Goal: Information Seeking & Learning: Learn about a topic

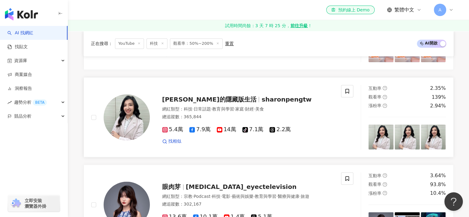
scroll to position [955, 0]
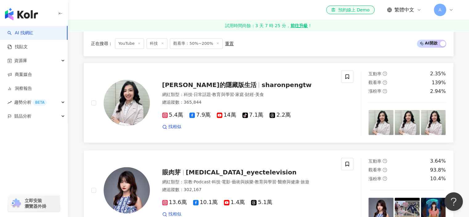
click at [261, 84] on span "sharonpengtw" at bounding box center [286, 84] width 50 height 7
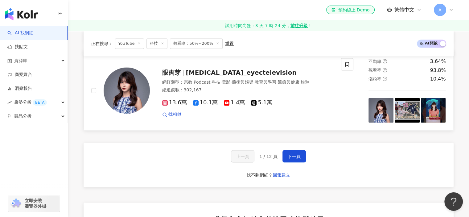
scroll to position [1047, 0]
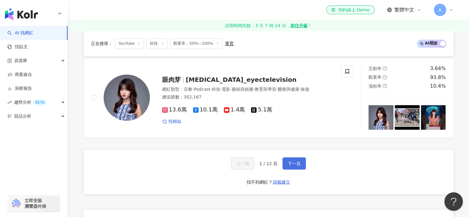
click at [295, 162] on span "下一頁" at bounding box center [293, 162] width 13 height 5
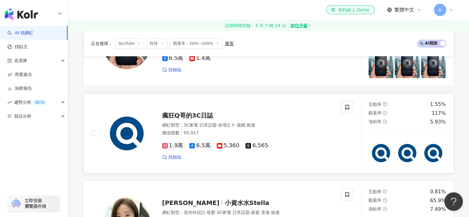
scroll to position [678, 0]
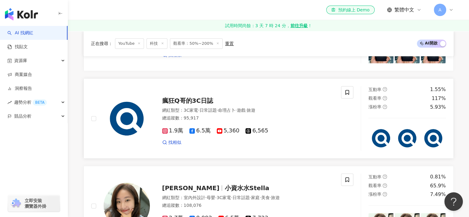
click at [197, 102] on span "瘋狂Q哥的3C日誌" at bounding box center [187, 100] width 51 height 7
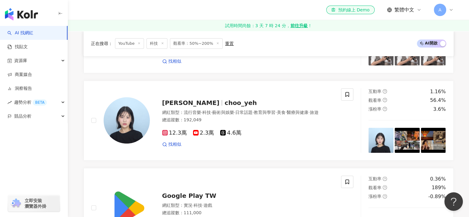
scroll to position [92, 0]
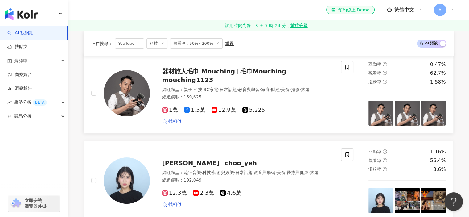
click at [133, 104] on img at bounding box center [127, 93] width 46 height 46
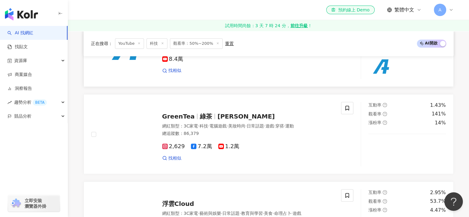
scroll to position [370, 0]
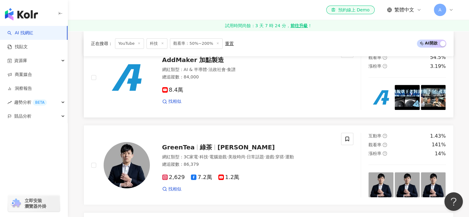
click at [123, 85] on img at bounding box center [127, 77] width 46 height 46
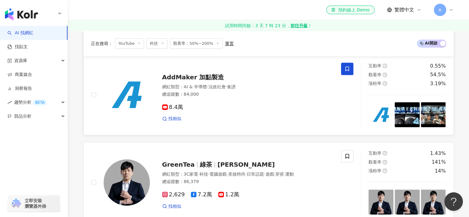
scroll to position [339, 0]
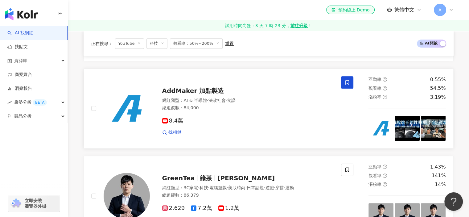
click at [349, 80] on icon at bounding box center [347, 82] width 6 height 6
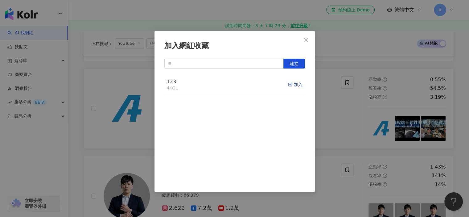
click at [289, 85] on div "加入" at bounding box center [295, 84] width 14 height 7
click at [373, 99] on div "加入網紅收藏 建立" at bounding box center [234, 108] width 469 height 217
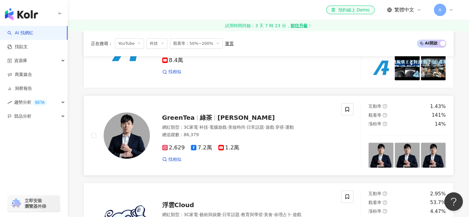
scroll to position [400, 0]
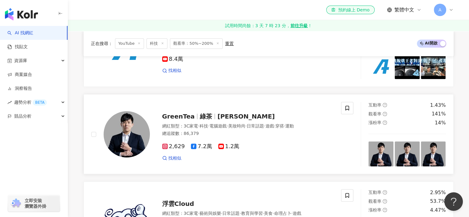
click at [171, 139] on div "2,629 7.2萬 1.2萬 找相似" at bounding box center [248, 149] width 172 height 23
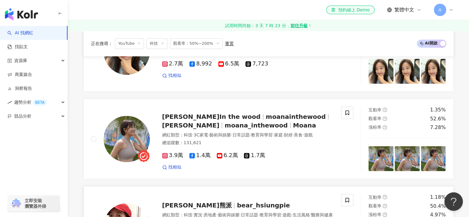
scroll to position [1259, 0]
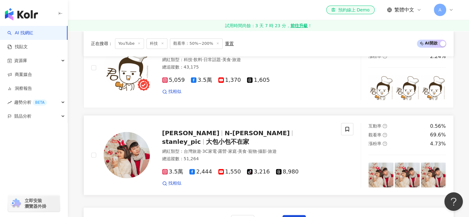
scroll to position [986, 0]
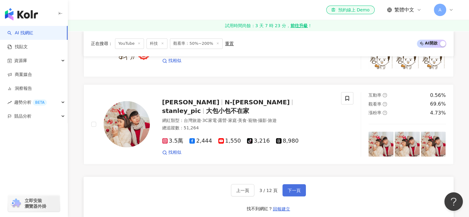
click at [290, 192] on button "下一頁" at bounding box center [293, 190] width 23 height 12
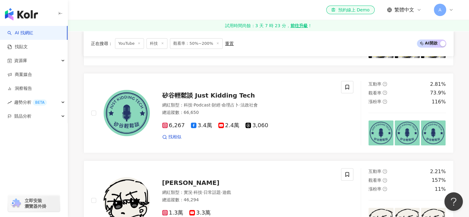
scroll to position [246, 0]
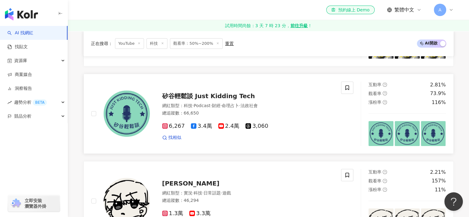
click at [118, 118] on img at bounding box center [127, 113] width 46 height 46
click at [348, 86] on icon at bounding box center [347, 88] width 6 height 6
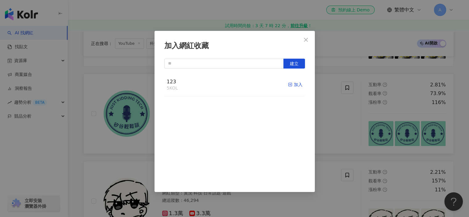
click at [288, 83] on div "加入" at bounding box center [295, 84] width 14 height 7
click at [334, 112] on div "加入網紅收藏 建立" at bounding box center [234, 108] width 469 height 217
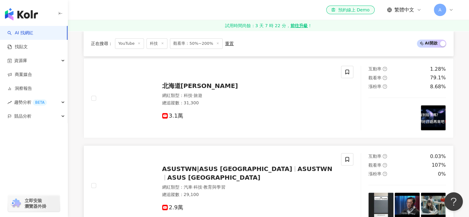
scroll to position [678, 0]
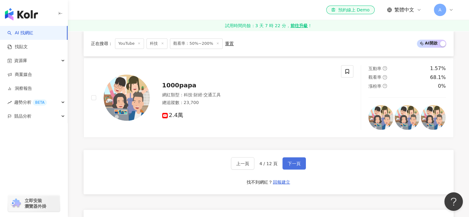
click at [291, 160] on span "下一頁" at bounding box center [293, 162] width 13 height 5
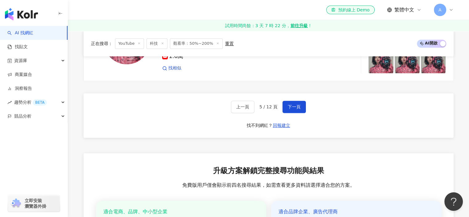
scroll to position [955, 0]
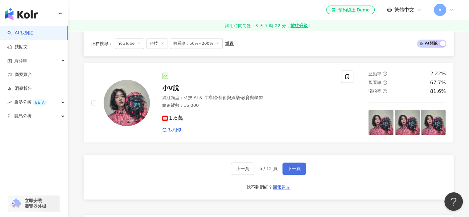
click at [298, 162] on button "下一頁" at bounding box center [293, 168] width 23 height 12
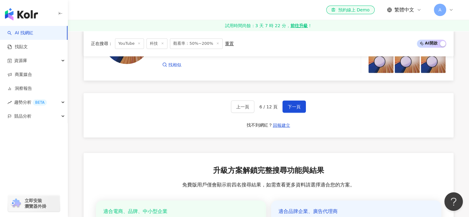
scroll to position [1109, 0]
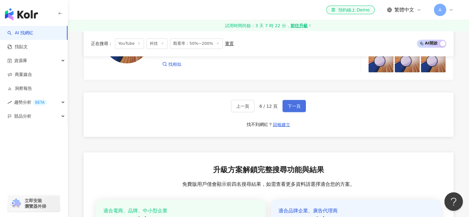
click at [286, 102] on button "下一頁" at bounding box center [293, 105] width 23 height 12
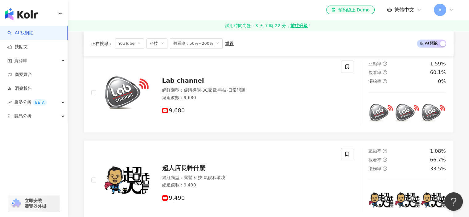
scroll to position [585, 0]
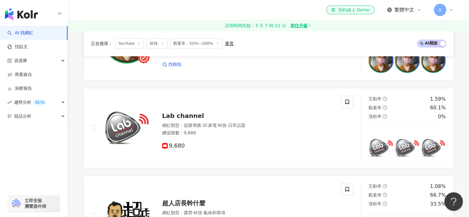
click at [201, 41] on span "觀看率：50%~200%" at bounding box center [196, 43] width 53 height 10
click at [216, 45] on span at bounding box center [217, 43] width 3 height 3
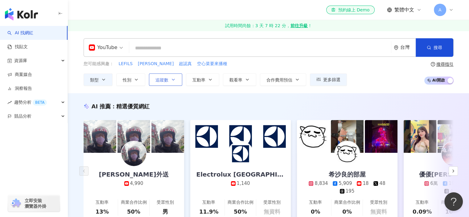
click at [174, 84] on button "追蹤數" at bounding box center [165, 79] width 33 height 12
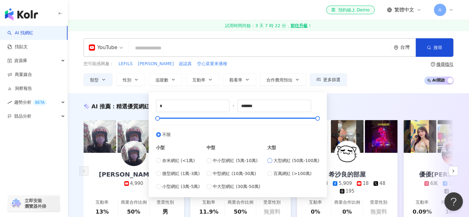
click at [288, 159] on span "大型網紅 (50萬-100萬)" at bounding box center [296, 160] width 46 height 7
type input "******"
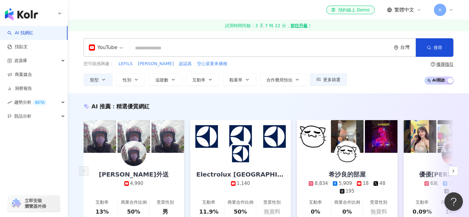
click at [395, 92] on div "YouTube 台灣 搜尋 customizedTag 網紅類型 藝術與娛樂 / Podcas t 影視娛樂 / V T uber 感情 / LGB T 3c…" at bounding box center [268, 62] width 401 height 62
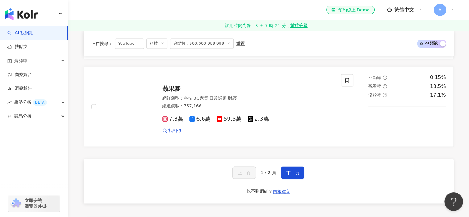
scroll to position [1078, 0]
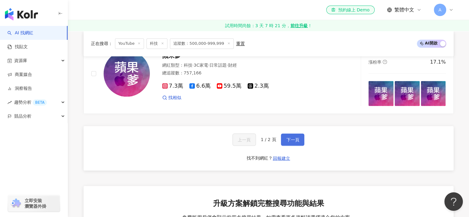
click at [287, 137] on span "下一頁" at bounding box center [292, 139] width 13 height 5
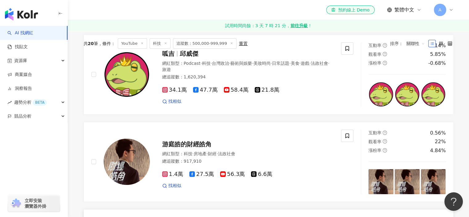
scroll to position [6, 0]
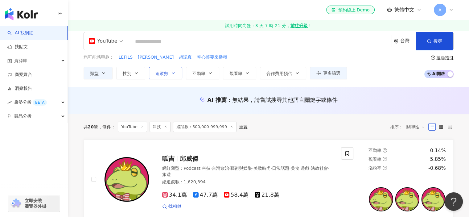
click at [160, 67] on button "追蹤數" at bounding box center [165, 73] width 33 height 12
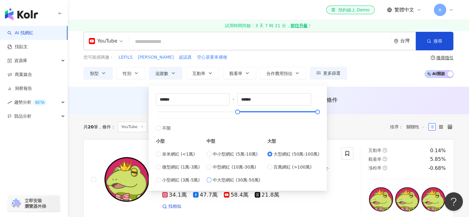
click at [242, 178] on span "中大型網紅 (30萬-50萬)" at bounding box center [236, 179] width 47 height 7
type input "******"
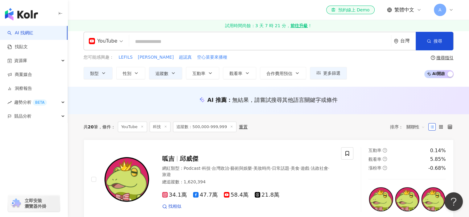
click at [331, 129] on div "共 20 筆 條件 ： YouTube 科技 追蹤數：500,000-999,999 重置 排序： 關聯性" at bounding box center [268, 126] width 370 height 10
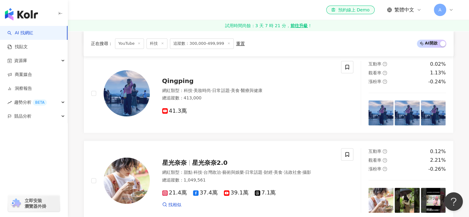
scroll to position [1047, 0]
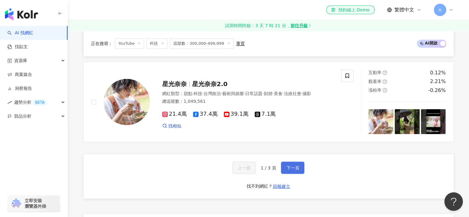
click at [294, 161] on button "下一頁" at bounding box center [292, 167] width 23 height 12
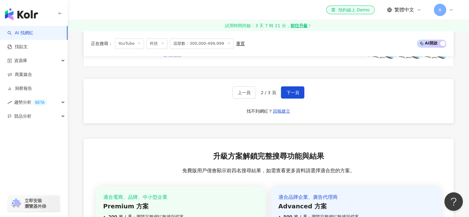
scroll to position [1078, 0]
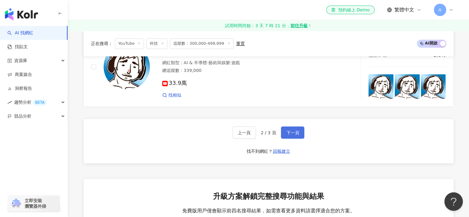
click at [291, 131] on span "下一頁" at bounding box center [292, 132] width 13 height 5
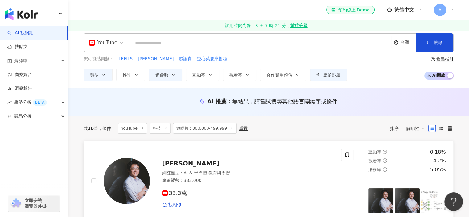
scroll to position [0, 0]
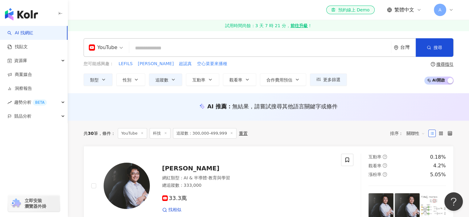
drag, startPoint x: 174, startPoint y: 83, endPoint x: 177, endPoint y: 88, distance: 6.5
click at [174, 83] on button "追蹤數" at bounding box center [165, 79] width 33 height 12
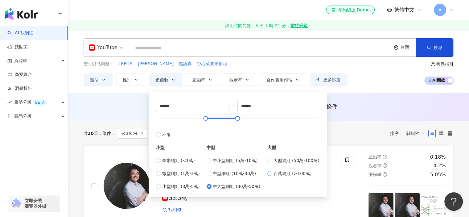
click at [281, 173] on span "百萬網紅 (>100萬)" at bounding box center [292, 173] width 38 height 7
type input "*******"
type input "*********"
click at [360, 122] on div "共 30 筆 條件 ： YouTube 科技 追蹤數：300,000-499,999 重置 排序： 關聯性" at bounding box center [268, 132] width 370 height 25
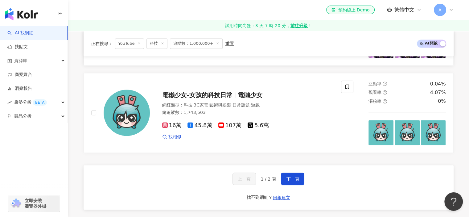
scroll to position [1140, 0]
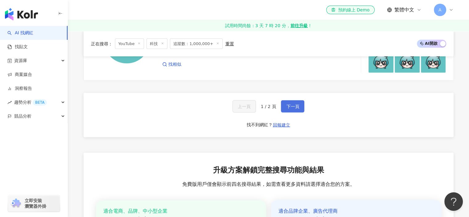
click at [292, 104] on span "下一頁" at bounding box center [292, 106] width 13 height 5
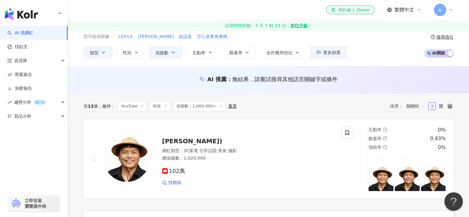
scroll to position [0, 0]
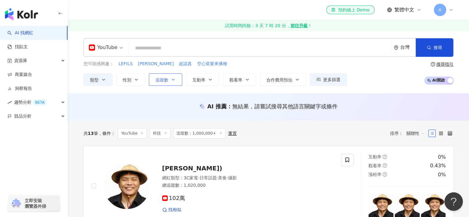
click at [174, 82] on button "追蹤數" at bounding box center [165, 79] width 33 height 12
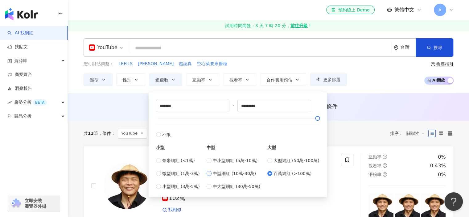
click at [242, 170] on span "中型網紅 (10萬-30萬)" at bounding box center [234, 173] width 43 height 7
type input "******"
click at [350, 136] on div "共 13 筆 條件 ： YouTube 科技 追蹤數：1,000,000+ 重置 排序： 關聯性" at bounding box center [268, 133] width 370 height 10
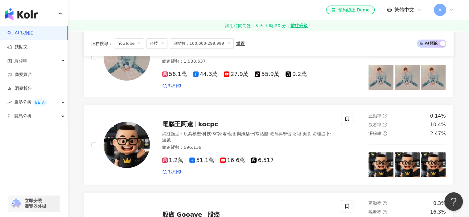
scroll to position [585, 0]
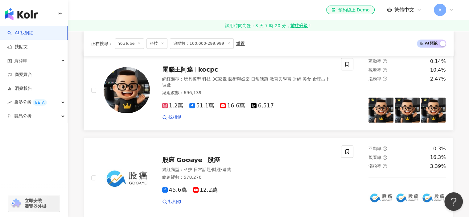
click at [118, 91] on img at bounding box center [127, 90] width 46 height 46
click at [350, 69] on span at bounding box center [347, 64] width 12 height 12
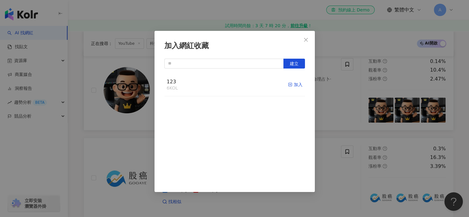
click at [288, 83] on icon "button" at bounding box center [290, 84] width 4 height 4
click at [118, 121] on div "加入網紅收藏 建立" at bounding box center [234, 108] width 469 height 217
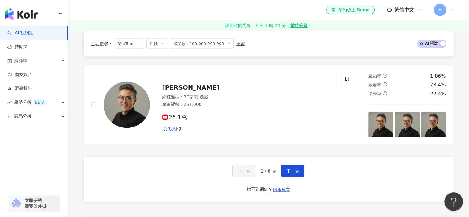
scroll to position [1201, 0]
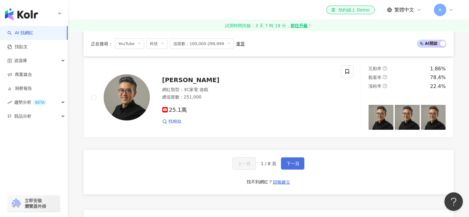
click at [300, 167] on button "下一頁" at bounding box center [292, 163] width 23 height 12
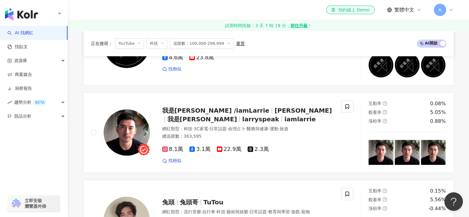
scroll to position [561, 0]
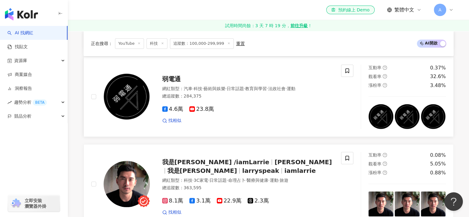
click at [114, 111] on img at bounding box center [127, 96] width 46 height 46
click at [347, 73] on icon at bounding box center [347, 71] width 6 height 6
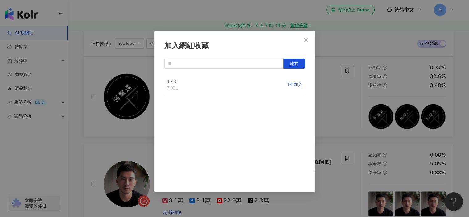
click at [288, 85] on div "加入" at bounding box center [295, 84] width 14 height 7
click at [367, 125] on div "加入網紅收藏 建立" at bounding box center [234, 108] width 469 height 217
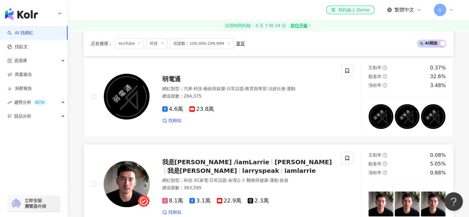
click at [163, 165] on span "我是[PERSON_NAME] /iamLarrie" at bounding box center [215, 161] width 107 height 7
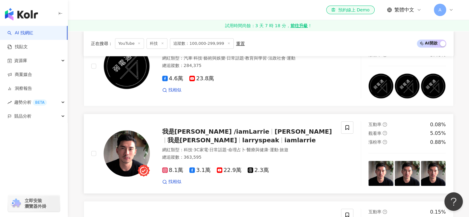
scroll to position [623, 0]
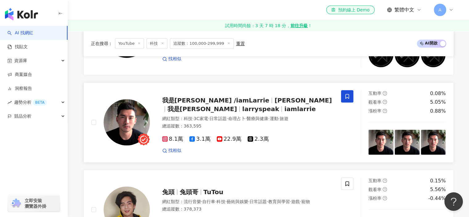
click at [341, 99] on span at bounding box center [347, 96] width 12 height 12
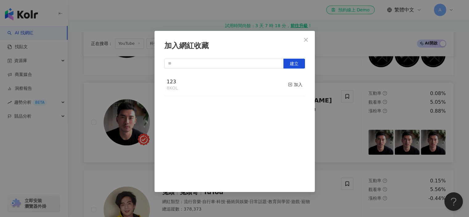
click at [282, 84] on div "123 8 KOL 加入" at bounding box center [234, 84] width 140 height 23
click at [288, 83] on icon "button" at bounding box center [290, 84] width 4 height 4
click at [335, 89] on div "加入網紅收藏 建立" at bounding box center [234, 108] width 469 height 217
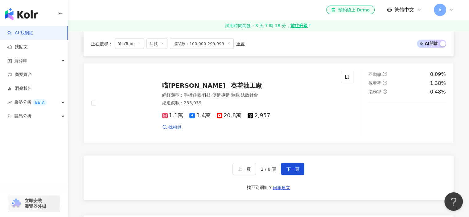
scroll to position [1208, 0]
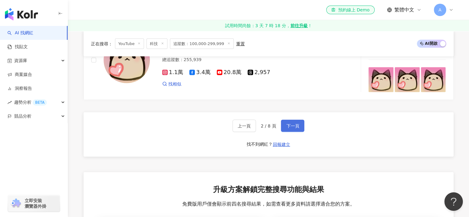
click at [294, 128] on span "下一頁" at bounding box center [292, 125] width 13 height 5
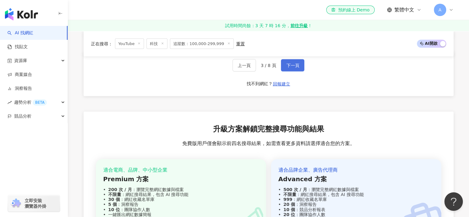
scroll to position [1202, 0]
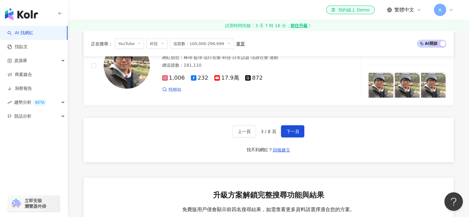
drag, startPoint x: 296, startPoint y: 142, endPoint x: 297, endPoint y: 150, distance: 8.1
click at [297, 146] on div "上一頁 3 / 8 頁 下一頁 找不到網紅？ 回報建立" at bounding box center [268, 140] width 370 height 44
click at [293, 128] on button "下一頁" at bounding box center [292, 131] width 23 height 12
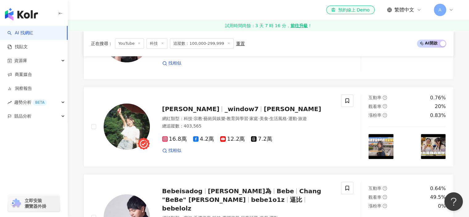
scroll to position [1206, 0]
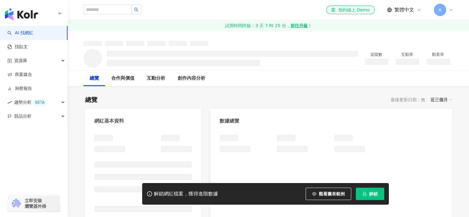
click at [155, 48] on div "追蹤數 互動率 觀看率" at bounding box center [268, 58] width 394 height 24
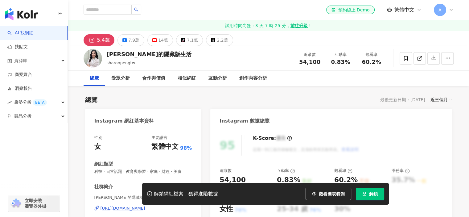
click at [158, 43] on div "14萬" at bounding box center [163, 40] width 10 height 9
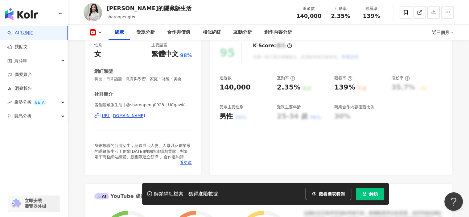
scroll to position [154, 0]
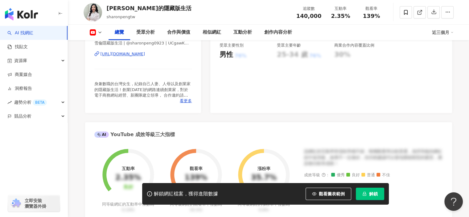
click at [143, 54] on div "https://www.youtube.com/channel/UCgawKwZ_iN4yZiCg3ez8Aug" at bounding box center [122, 54] width 45 height 6
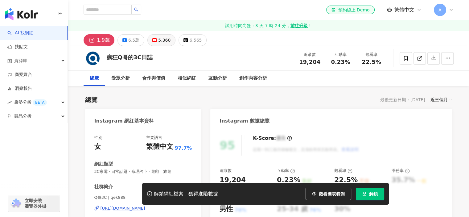
click at [165, 44] on div "5,360" at bounding box center [164, 40] width 12 height 9
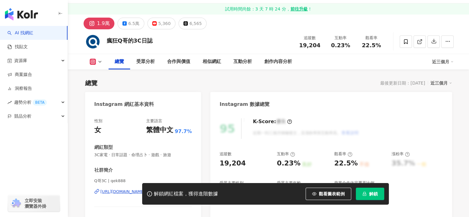
scroll to position [92, 0]
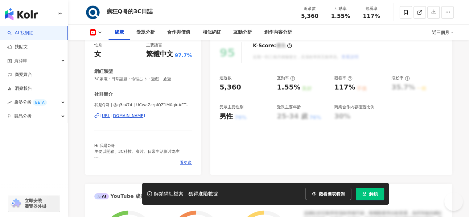
click at [140, 116] on div "https://www.youtube.com/channel/UCwaZcrplQZ1M0qiuAETeP-w" at bounding box center [122, 116] width 45 height 6
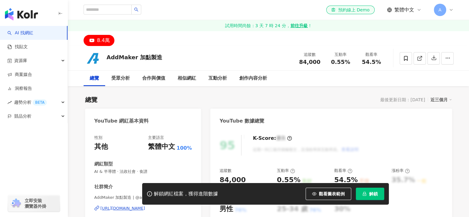
click at [145, 205] on div "https://www.youtube.com/channel/UChX7XsPV8s_k0hFnIM9V3bw" at bounding box center [122, 208] width 45 height 6
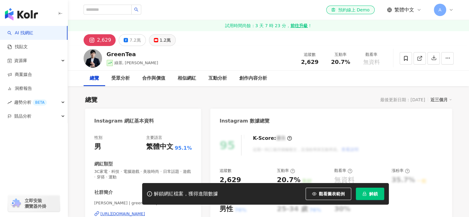
click at [154, 40] on rect at bounding box center [156, 40] width 4 height 2
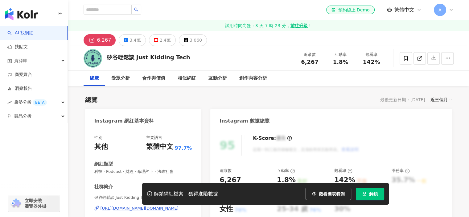
scroll to position [31, 0]
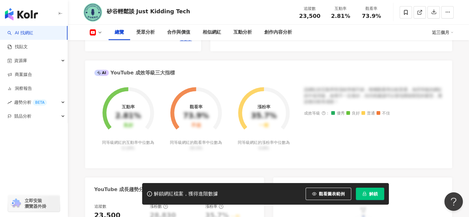
scroll to position [62, 0]
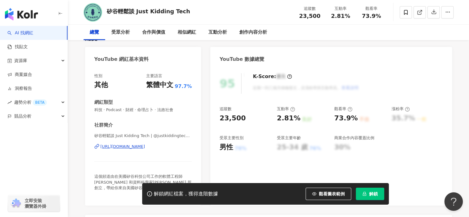
click at [138, 145] on div "https://www.youtube.com/channel/UCJIPFjZSCWR15_jxBaK2fQQ" at bounding box center [122, 147] width 45 height 6
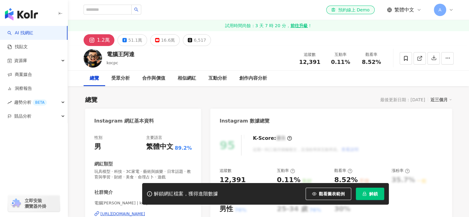
scroll to position [31, 0]
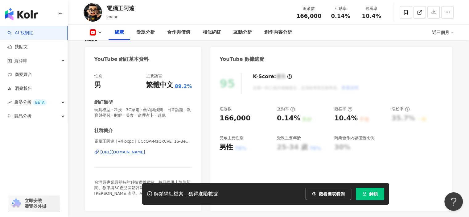
click at [145, 149] on div "https://www.youtube.com/channel/UCcQA-MzQxCvET1S-BekQdAA" at bounding box center [122, 152] width 45 height 6
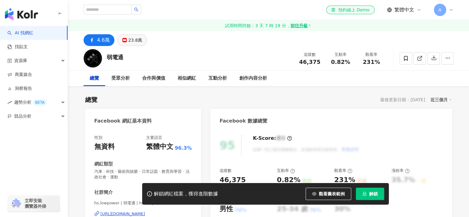
click at [127, 39] on button "23.8萬" at bounding box center [132, 40] width 30 height 12
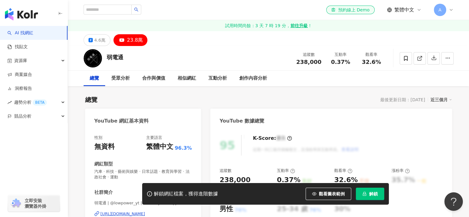
scroll to position [123, 0]
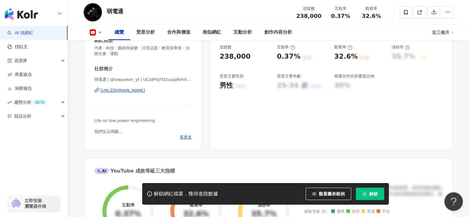
click at [149, 87] on div "弱電通 | @lowpower_yt | UCz8PxJTO2uupjRehX3OTviA [URL][DOMAIN_NAME]" at bounding box center [143, 95] width 98 height 36
click at [145, 89] on div "[URL][DOMAIN_NAME]" at bounding box center [122, 90] width 45 height 6
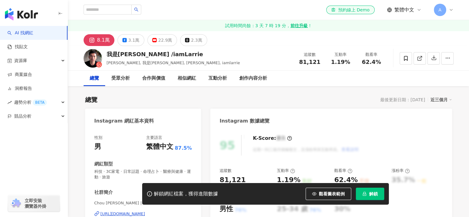
click at [155, 42] on button "22.9萬" at bounding box center [162, 40] width 30 height 12
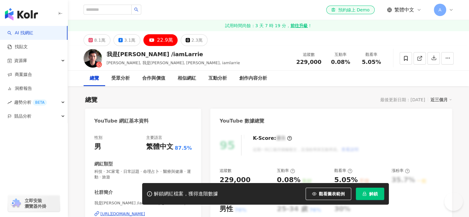
click at [145, 211] on div "[URL][DOMAIN_NAME]" at bounding box center [122, 214] width 45 height 6
